Goal: Task Accomplishment & Management: Manage account settings

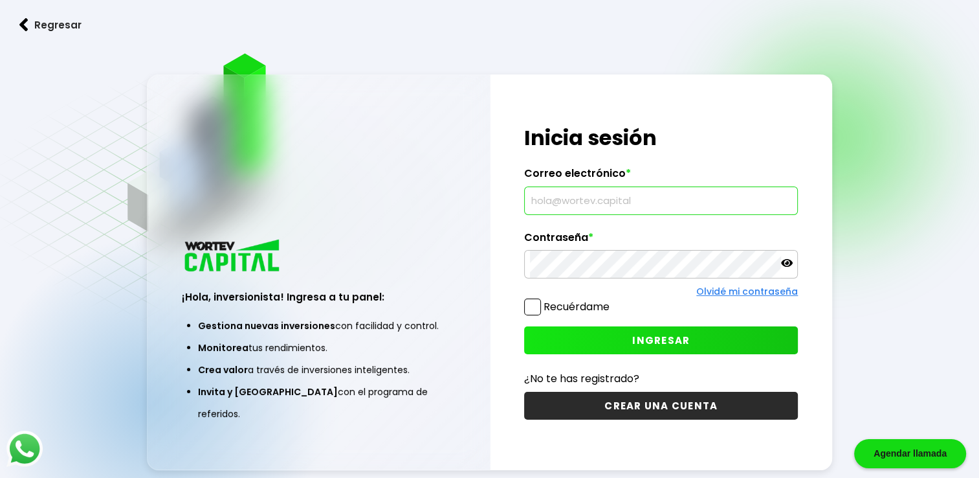
click at [559, 195] on input "text" at bounding box center [661, 200] width 262 height 27
type input "S"
type input "[EMAIL_ADDRESS][DOMAIN_NAME]"
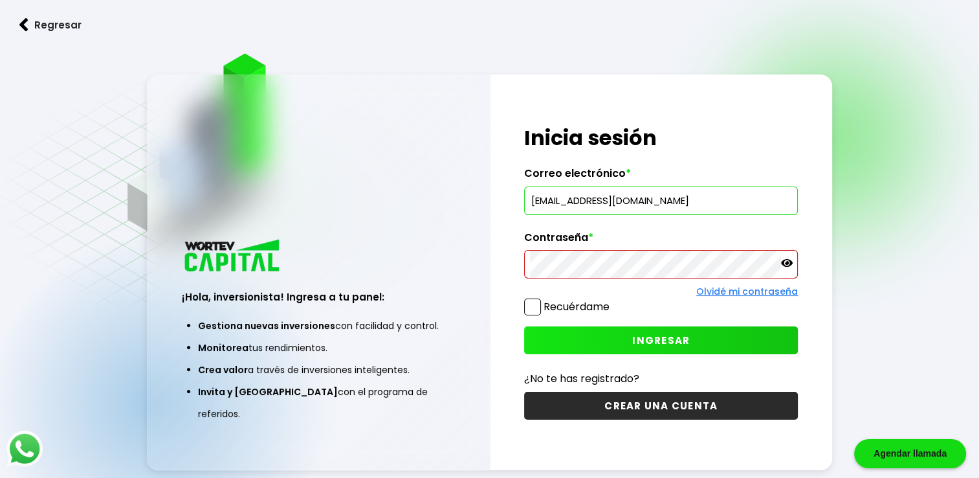
click at [746, 291] on link "Olvidé mi contraseña" at bounding box center [747, 291] width 102 height 13
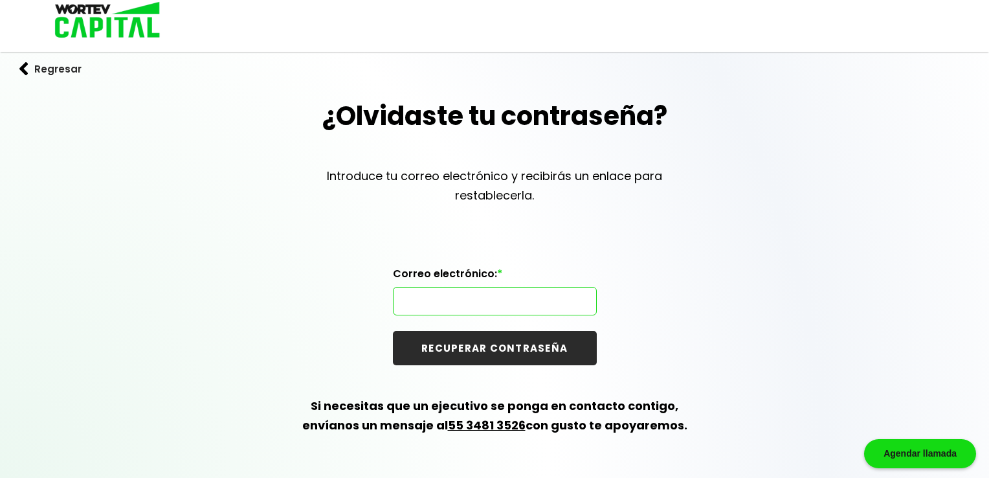
click at [482, 304] on input "text" at bounding box center [495, 300] width 192 height 27
type input "[EMAIL_ADDRESS][DOMAIN_NAME]"
click at [476, 345] on button "RECUPERAR CONTRASEÑA" at bounding box center [495, 348] width 204 height 34
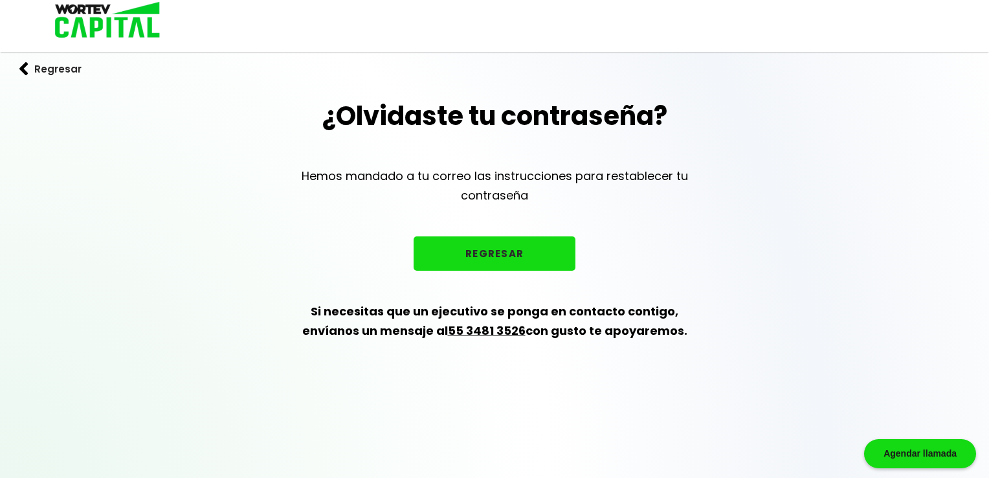
click at [434, 243] on button "REGRESAR" at bounding box center [495, 253] width 162 height 34
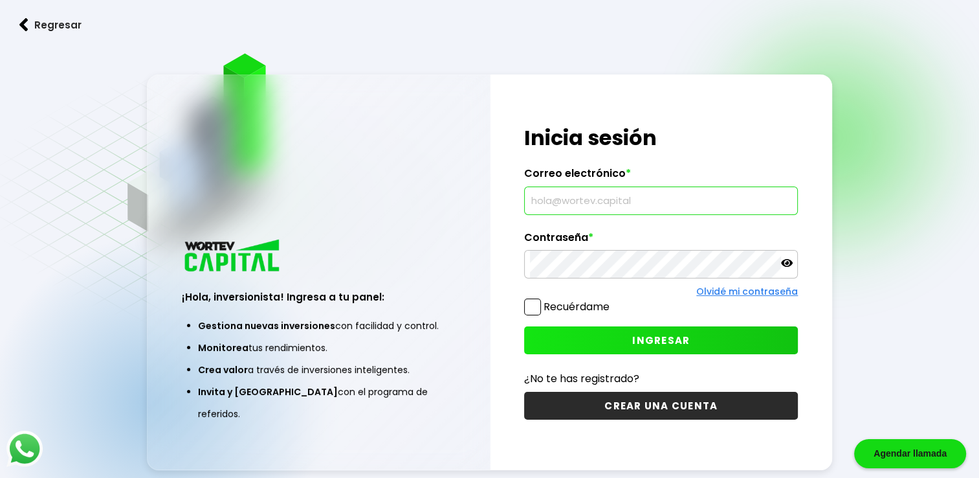
click at [627, 196] on input "text" at bounding box center [661, 200] width 262 height 27
type input "[EMAIL_ADDRESS][DOMAIN_NAME]"
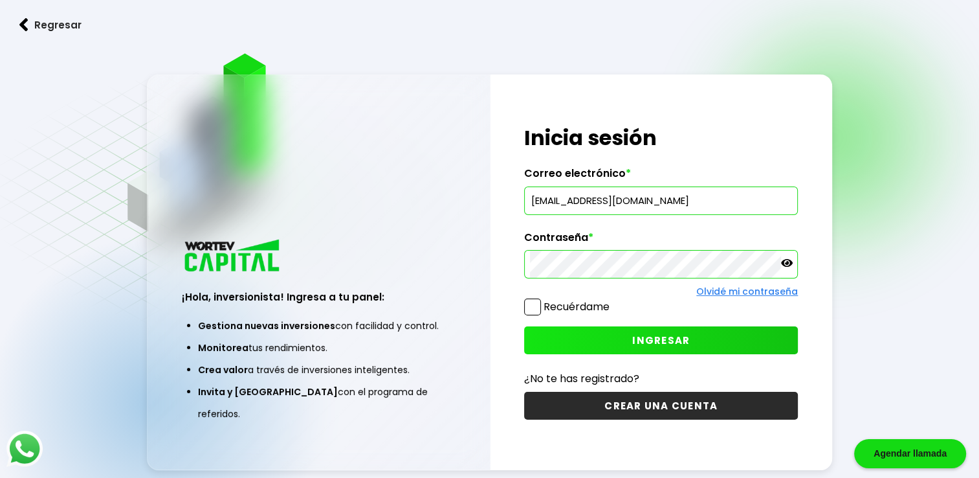
click at [660, 339] on span "INGRESAR" at bounding box center [661, 340] width 58 height 14
click at [726, 291] on link "Olvidé mi contraseña" at bounding box center [747, 291] width 102 height 13
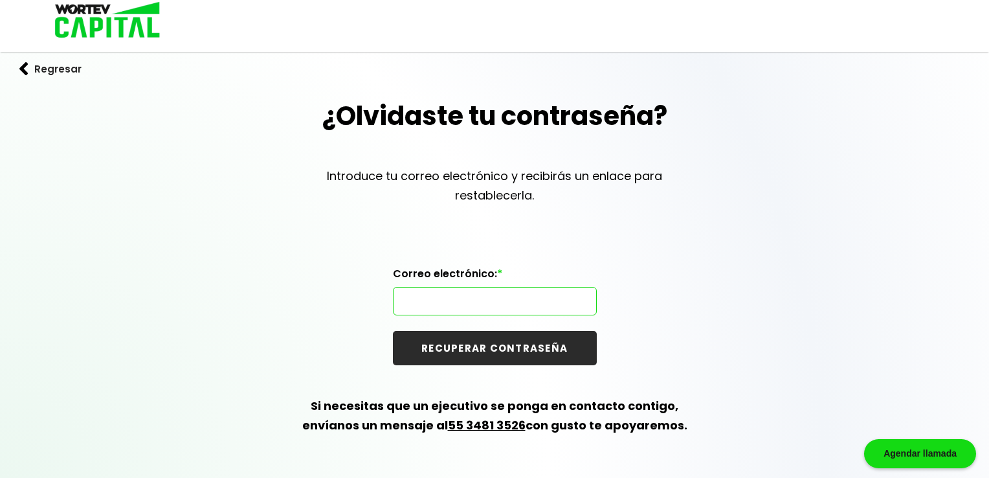
click at [472, 302] on input "text" at bounding box center [495, 300] width 192 height 27
type input "[EMAIL_ADDRESS][DOMAIN_NAME]"
click at [457, 340] on button "RECUPERAR CONTRASEÑA" at bounding box center [495, 348] width 204 height 34
